Goal: Transaction & Acquisition: Purchase product/service

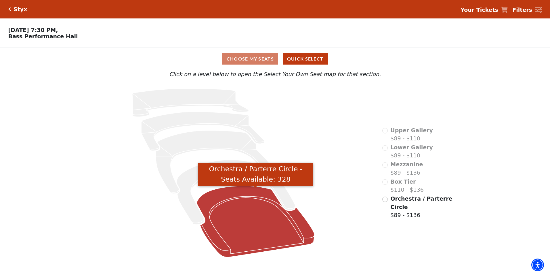
click at [253, 214] on icon "Orchestra / Parterre Circle - Seats Available: 328" at bounding box center [256, 221] width 118 height 71
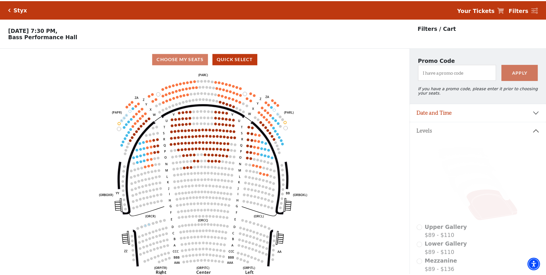
scroll to position [27, 0]
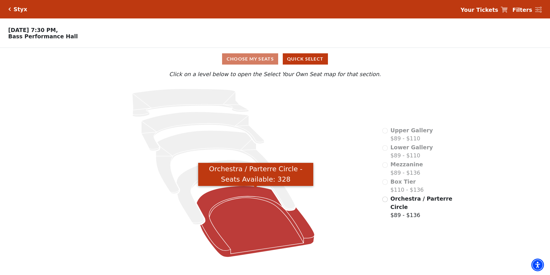
click at [250, 224] on icon "Orchestra / Parterre Circle - Seats Available: 328" at bounding box center [256, 221] width 118 height 71
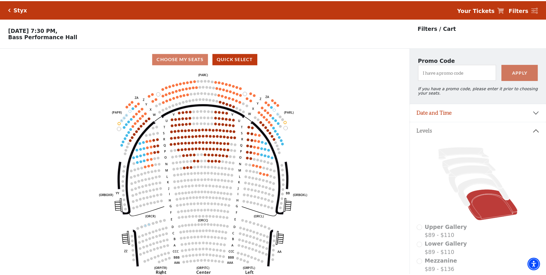
scroll to position [27, 0]
